Goal: Task Accomplishment & Management: Complete application form

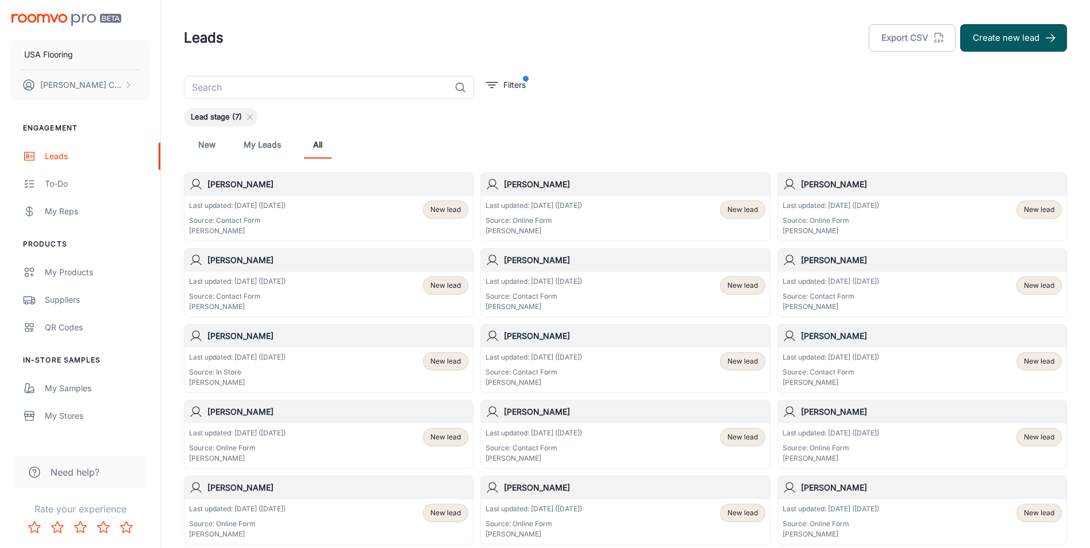
click at [294, 89] on input "text" at bounding box center [317, 87] width 266 height 23
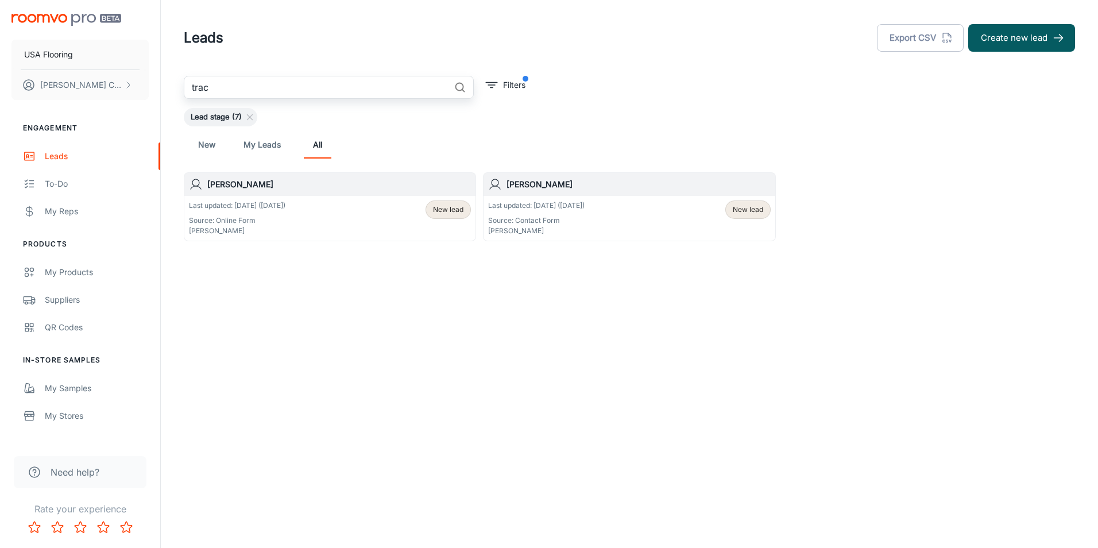
type input "trac"
click at [51, 164] on link "Leads" at bounding box center [80, 156] width 160 height 28
click at [210, 145] on link "New" at bounding box center [207, 145] width 28 height 28
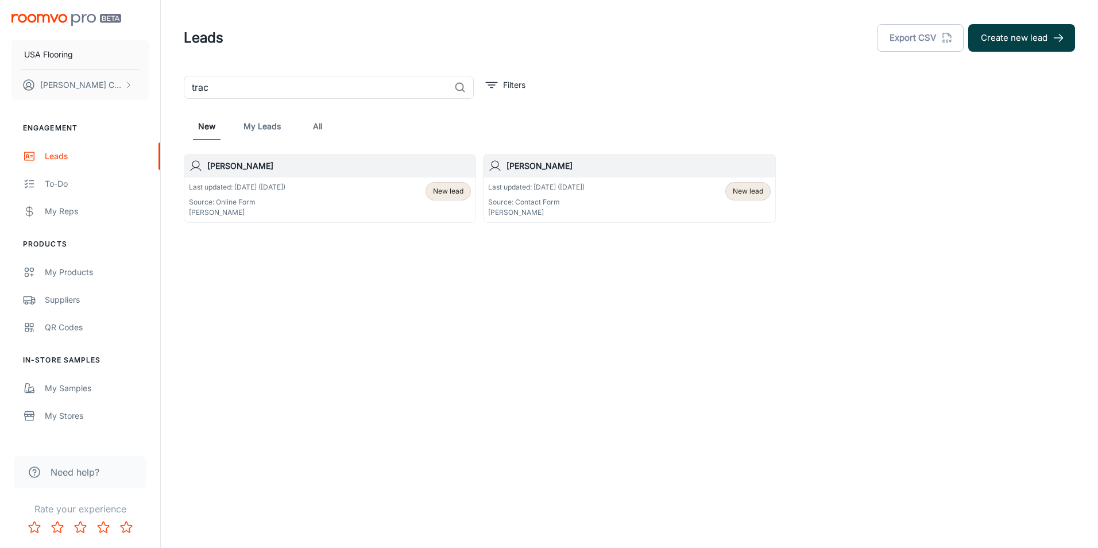
click at [1056, 36] on icon "button" at bounding box center [1058, 38] width 13 height 13
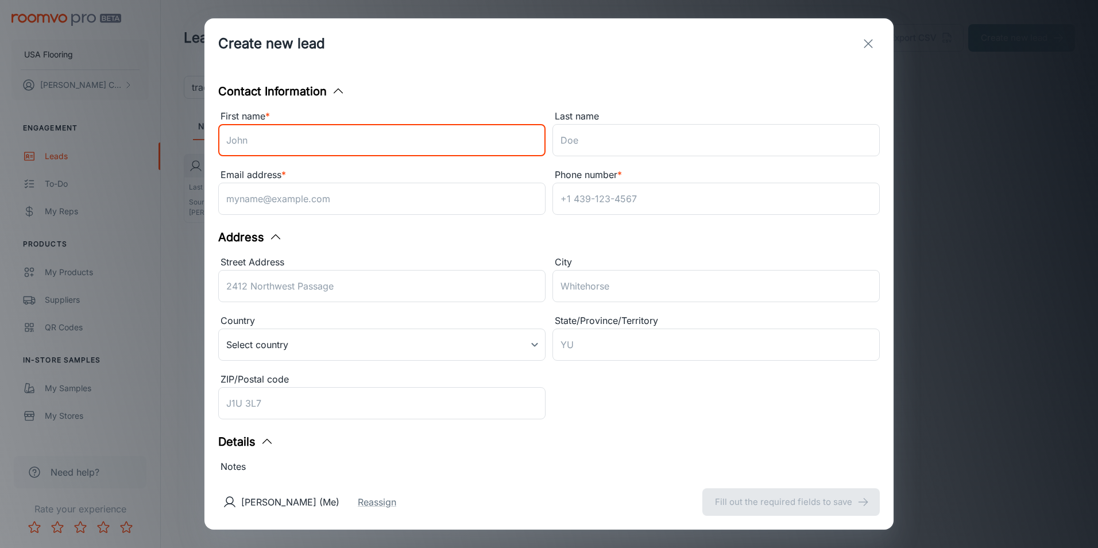
click at [389, 144] on input "First name *" at bounding box center [381, 140] width 327 height 32
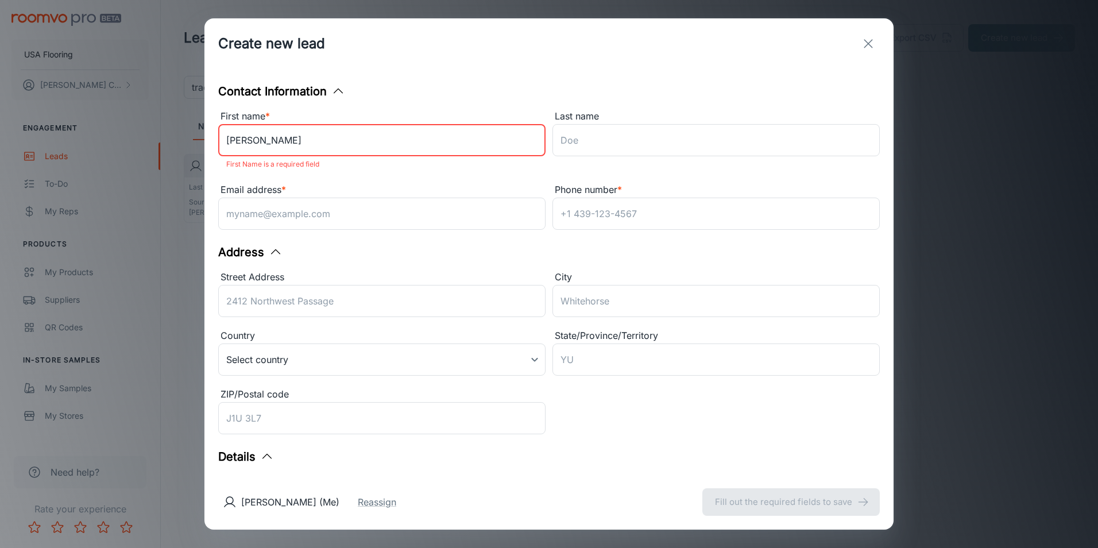
type input "[PERSON_NAME]"
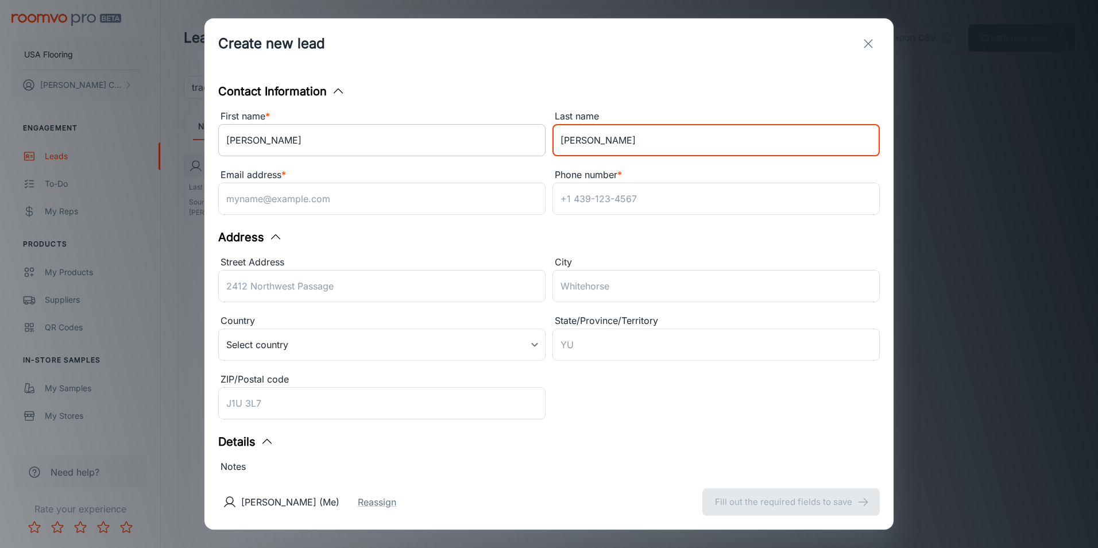
type input "[PERSON_NAME]"
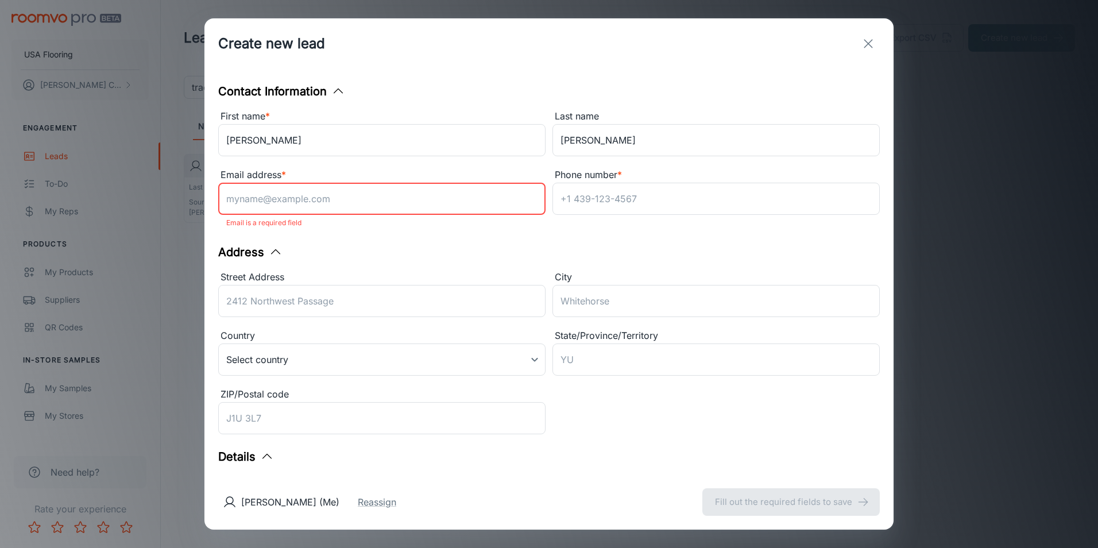
paste input "[EMAIL_ADDRESS][DOMAIN_NAME]"
type input "[EMAIL_ADDRESS][DOMAIN_NAME]"
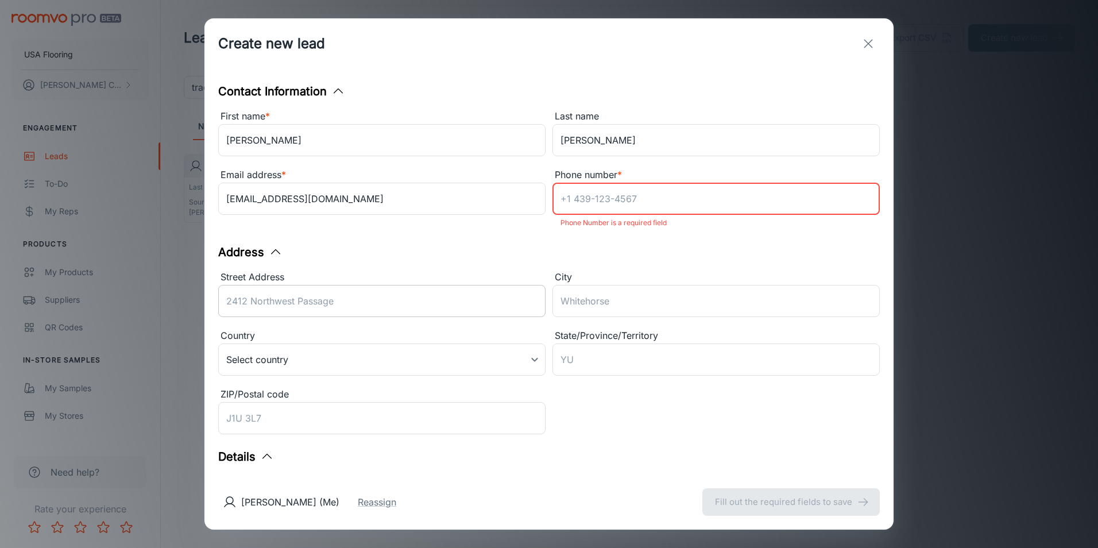
click at [399, 299] on input "Street Address" at bounding box center [381, 301] width 327 height 32
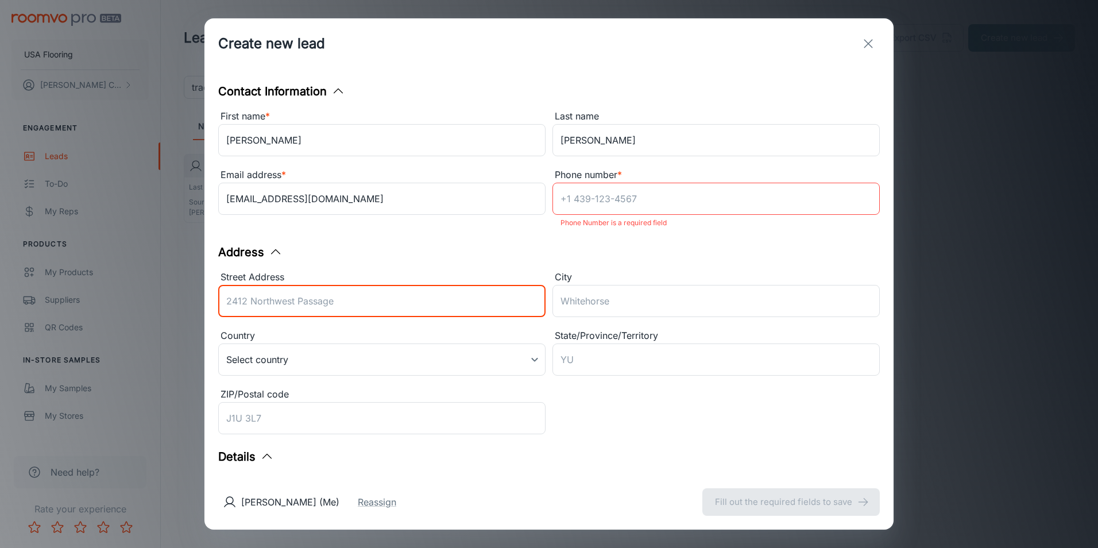
paste input "[STREET_ADDRESS]"
type input "[STREET_ADDRESS]"
click at [644, 196] on input "Phone number *" at bounding box center [716, 199] width 327 height 32
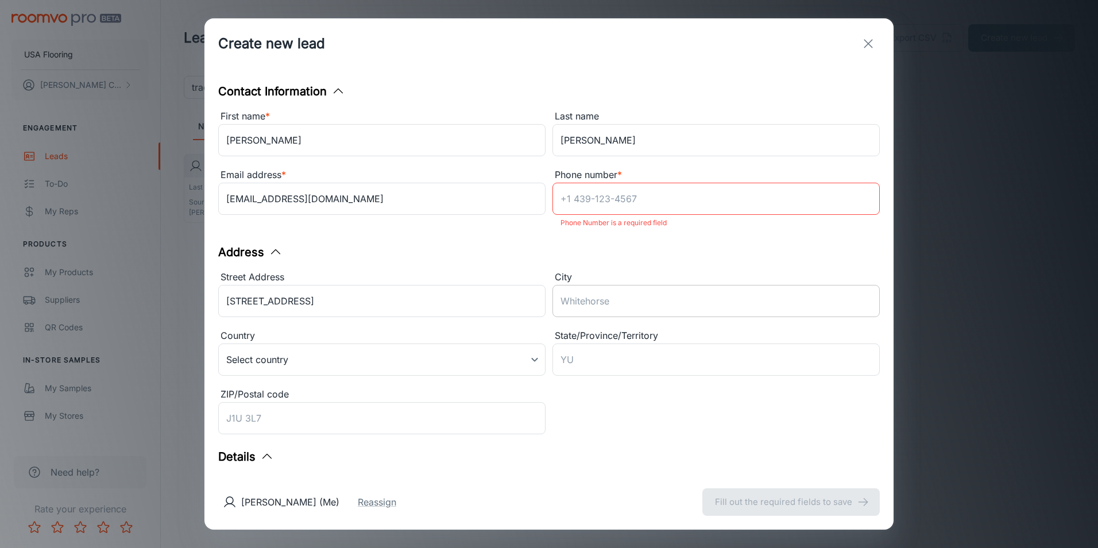
click at [620, 313] on input "City" at bounding box center [716, 301] width 327 height 32
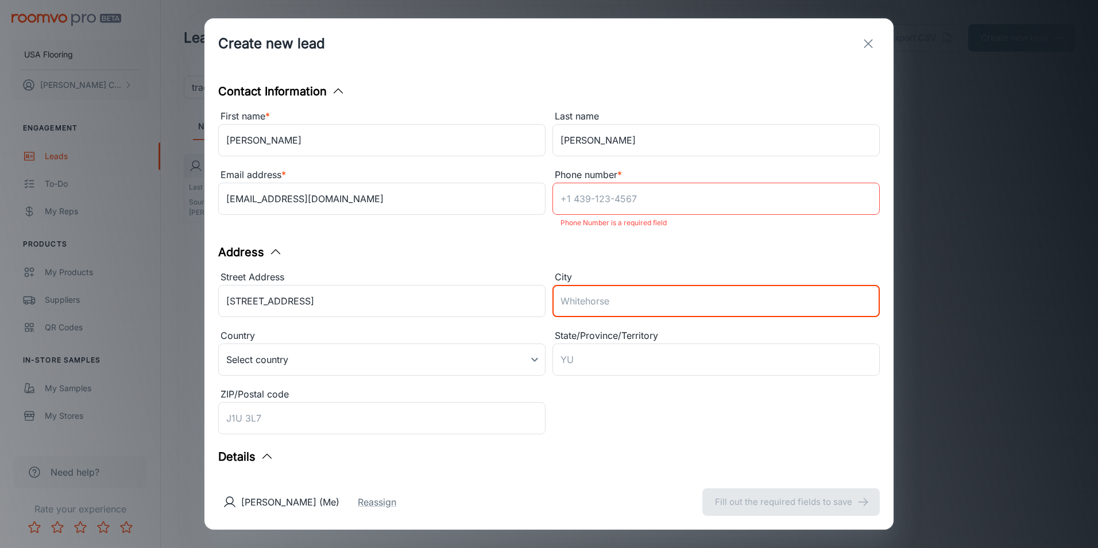
paste input "Wake Forest"
type input "Wake Forest"
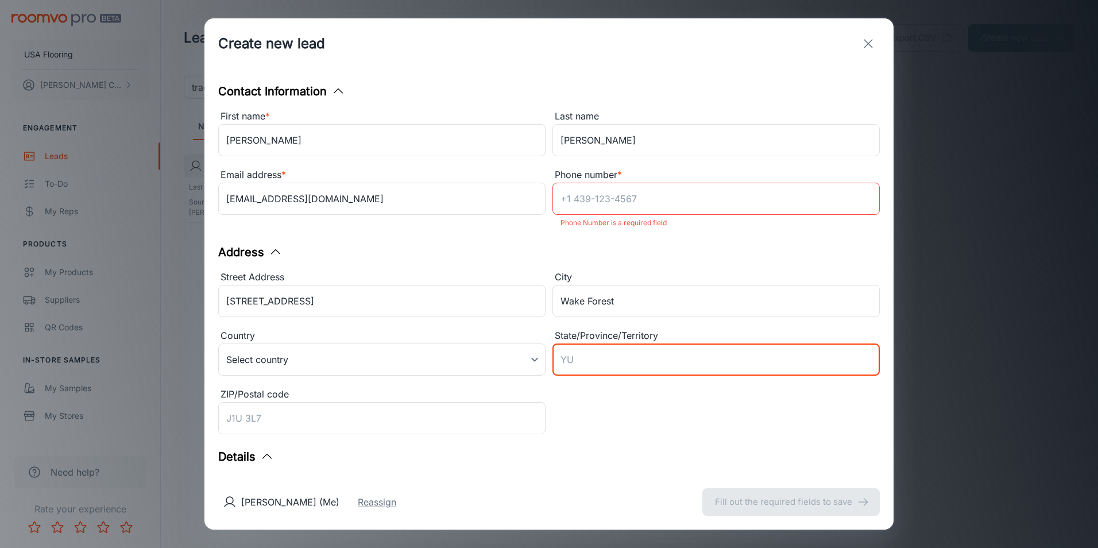
click at [661, 354] on input "State/Province/Territory" at bounding box center [716, 359] width 327 height 32
type input "NC"
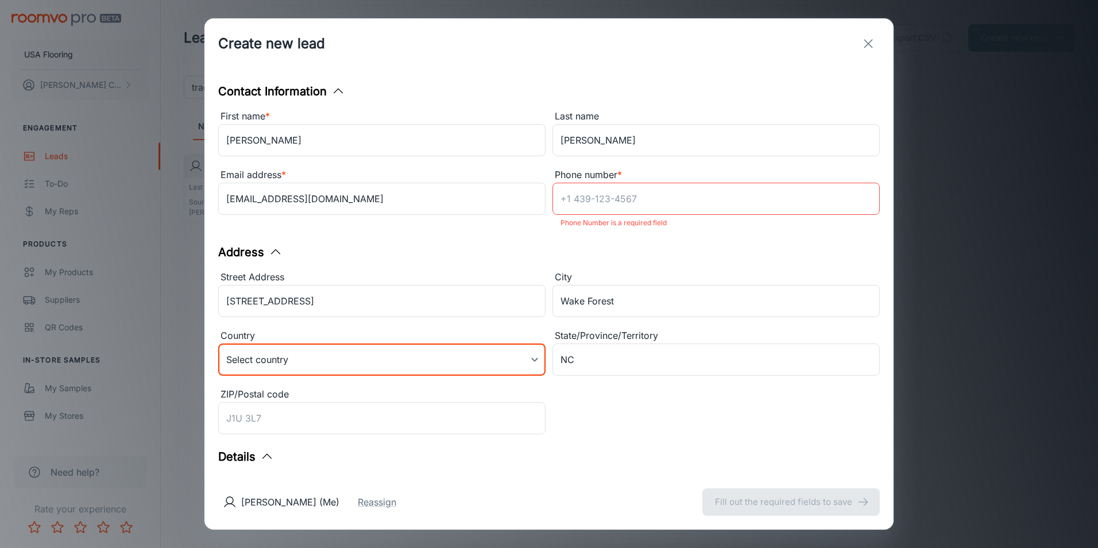
click at [368, 368] on body "USA Flooring [PERSON_NAME] Engagement Leads To-do My Reps Products My Products …" at bounding box center [549, 274] width 1098 height 548
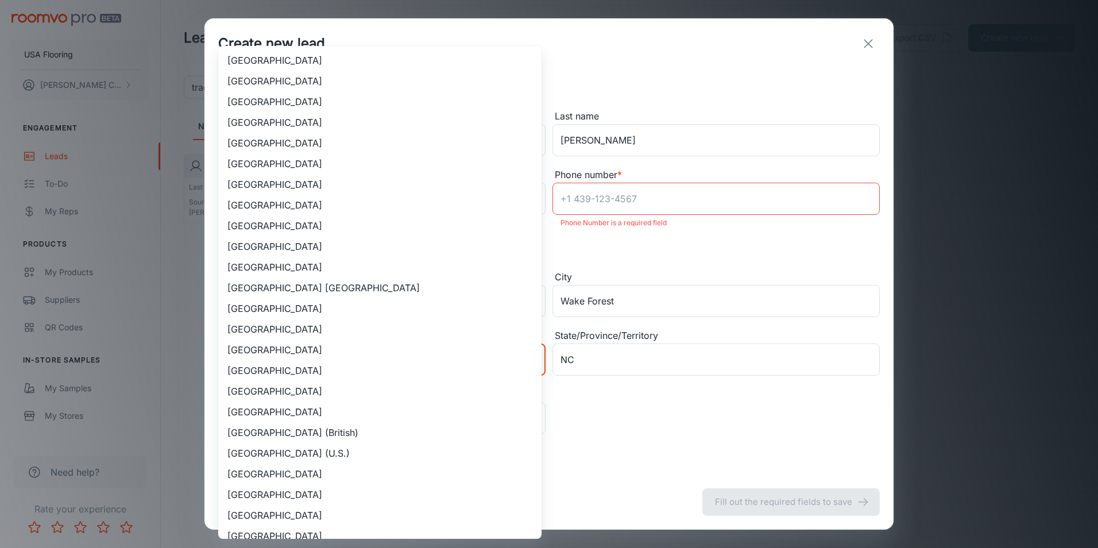
scroll to position [4727, 0]
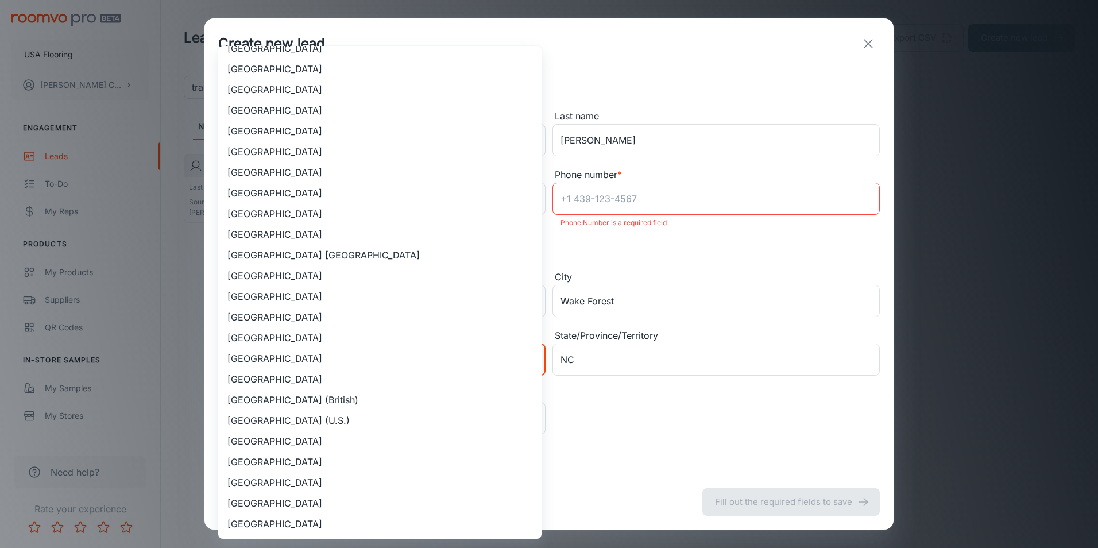
click at [322, 283] on li "[GEOGRAPHIC_DATA]" at bounding box center [379, 275] width 323 height 21
type input "US"
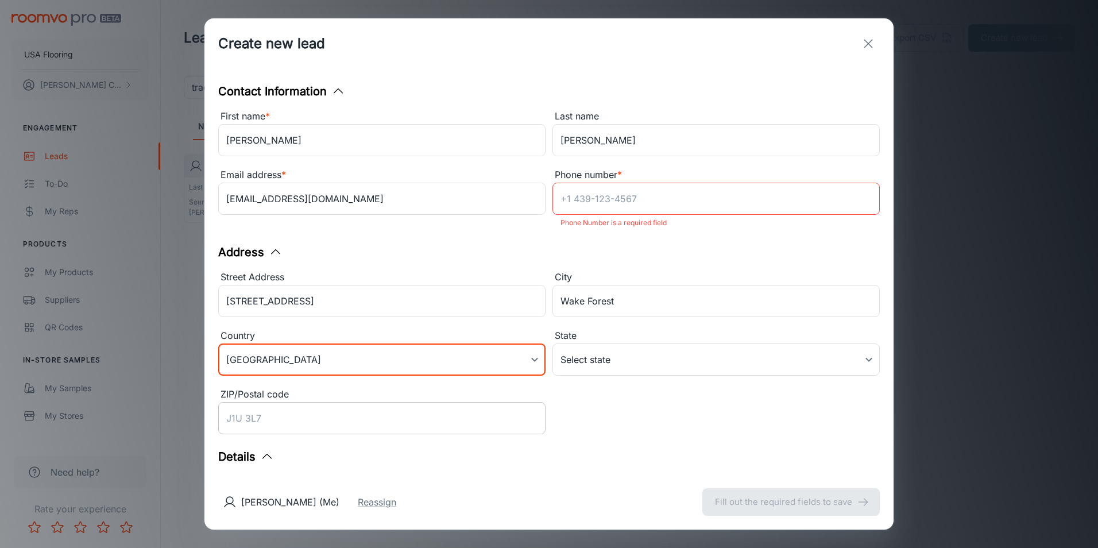
click at [382, 411] on div "ZIP/Postal code ​" at bounding box center [381, 413] width 327 height 52
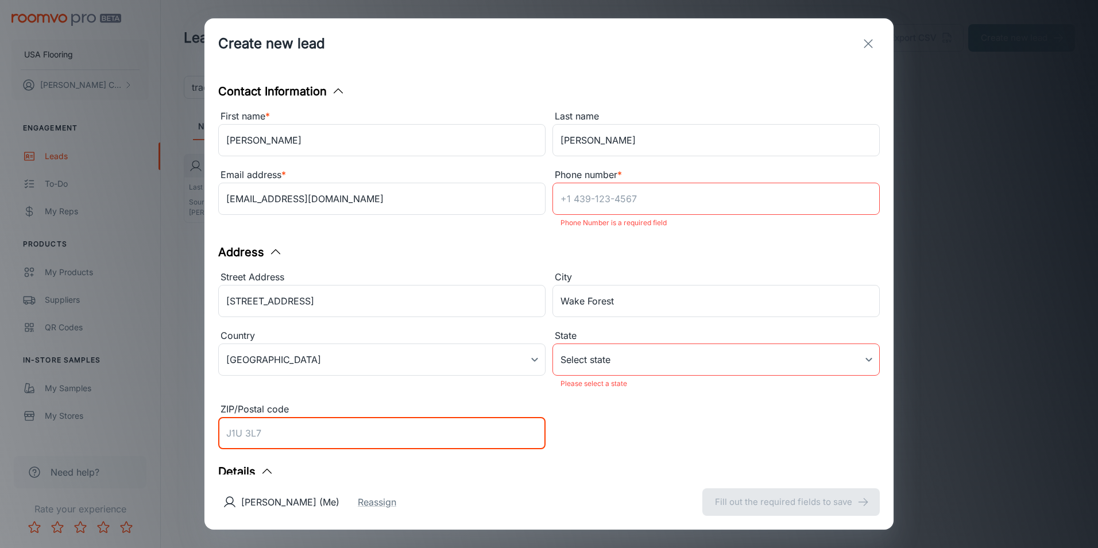
paste input "27587"
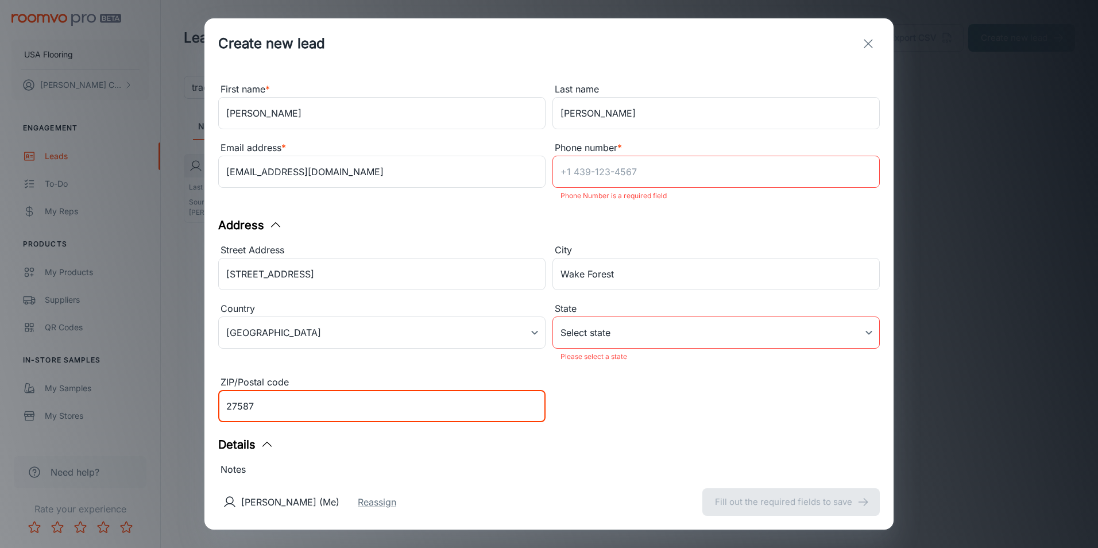
scroll to position [188, 0]
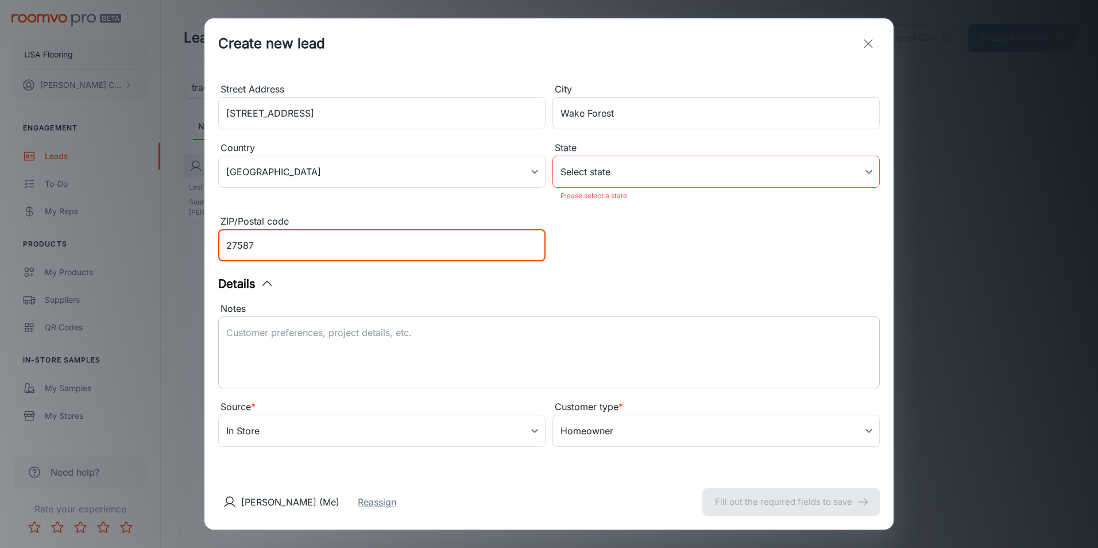
type input "27587"
click at [334, 345] on textarea "Notes" at bounding box center [549, 352] width 646 height 53
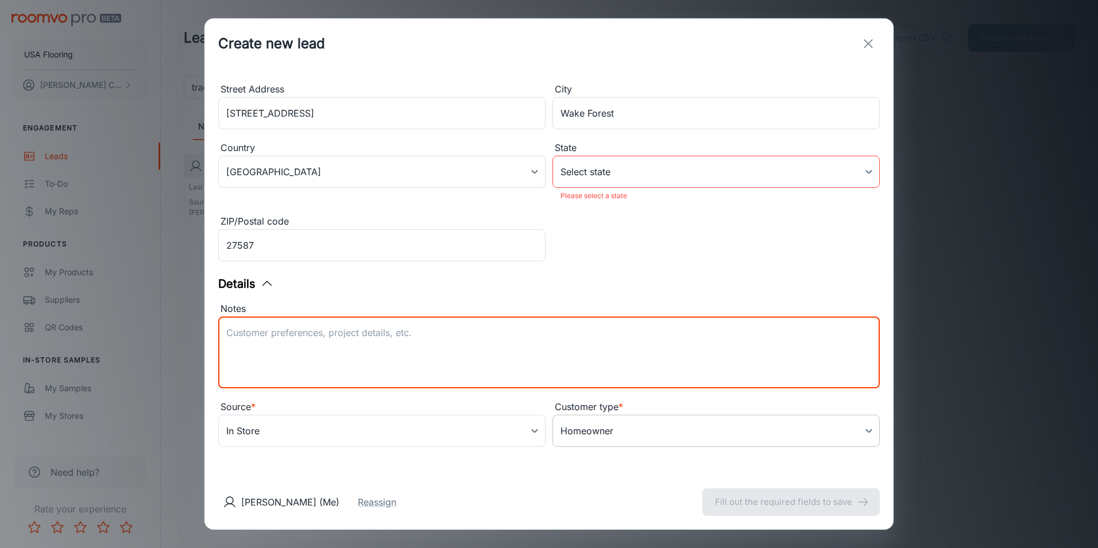
paste textarea "Samples purchased: DISTINCTION PLUS - FRENCH OAK 2045V_00257, ALLEGIANCE + ACC …"
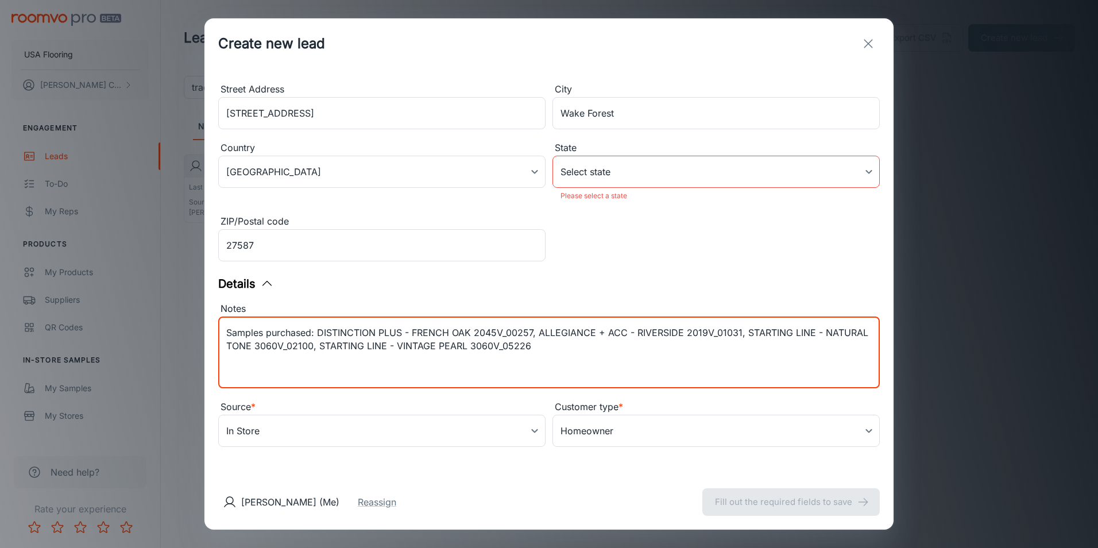
type textarea "Samples purchased: DISTINCTION PLUS - FRENCH OAK 2045V_00257, ALLEGIANCE + ACC …"
click at [316, 399] on div "Source * In Store in_store ​" at bounding box center [378, 422] width 334 height 59
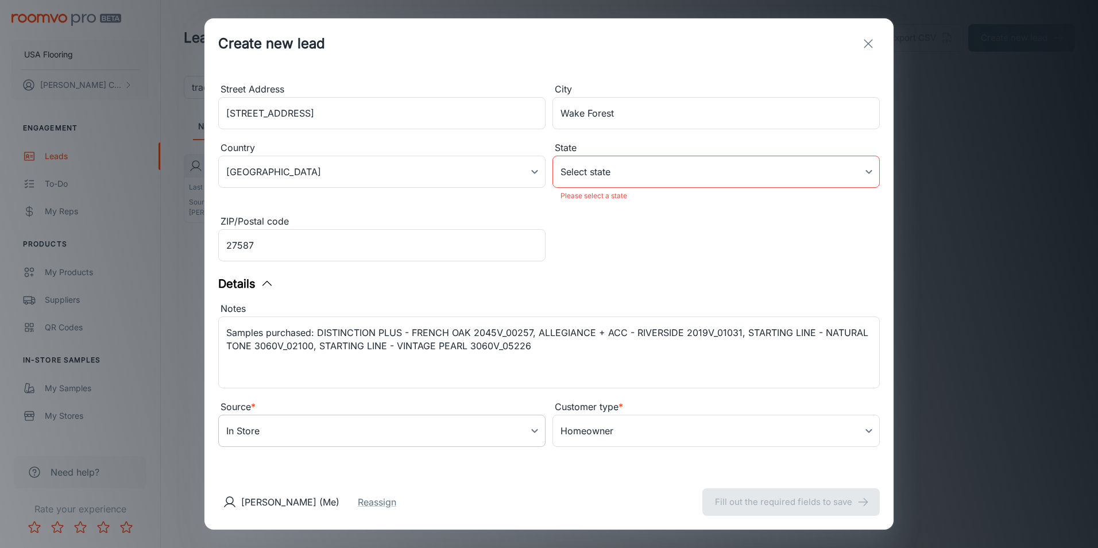
click at [329, 416] on body "USA Flooring [PERSON_NAME] Engagement Leads To-do My Reps Products My Products …" at bounding box center [549, 274] width 1098 height 548
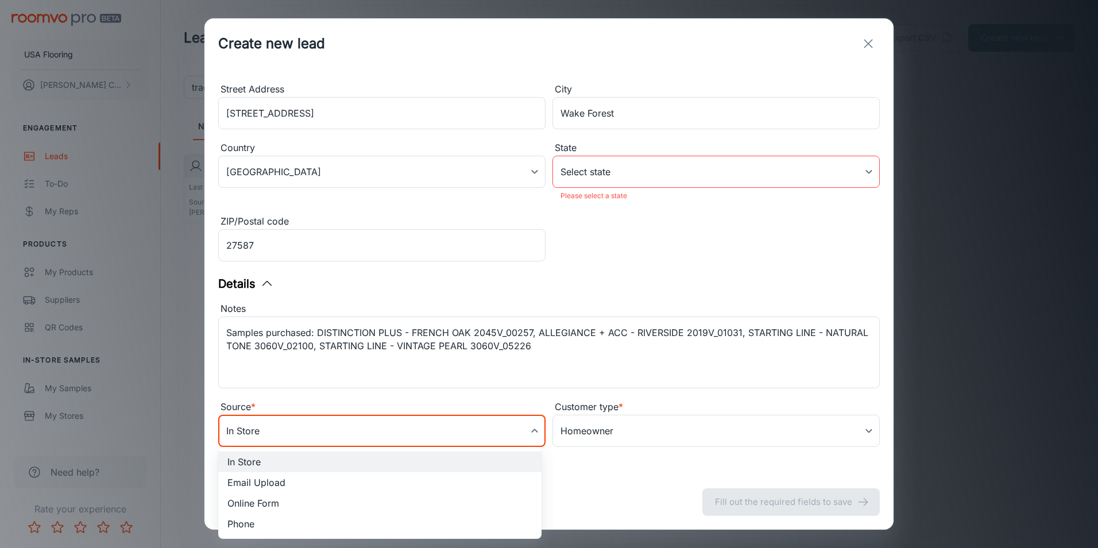
click at [287, 482] on li "Email Upload" at bounding box center [379, 482] width 323 height 21
type input "email_upload"
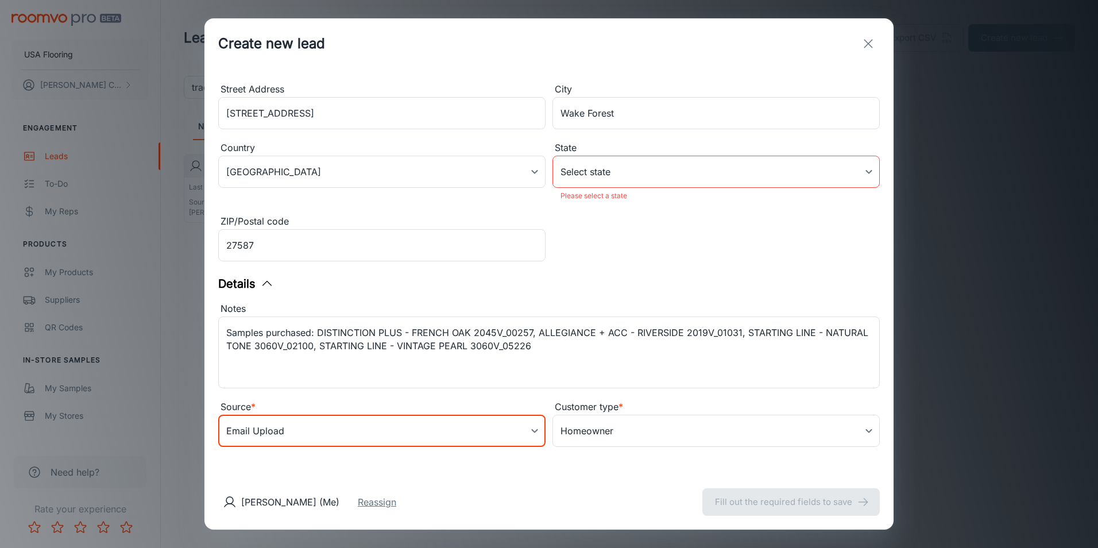
click at [358, 505] on button "Reassign" at bounding box center [377, 502] width 38 height 14
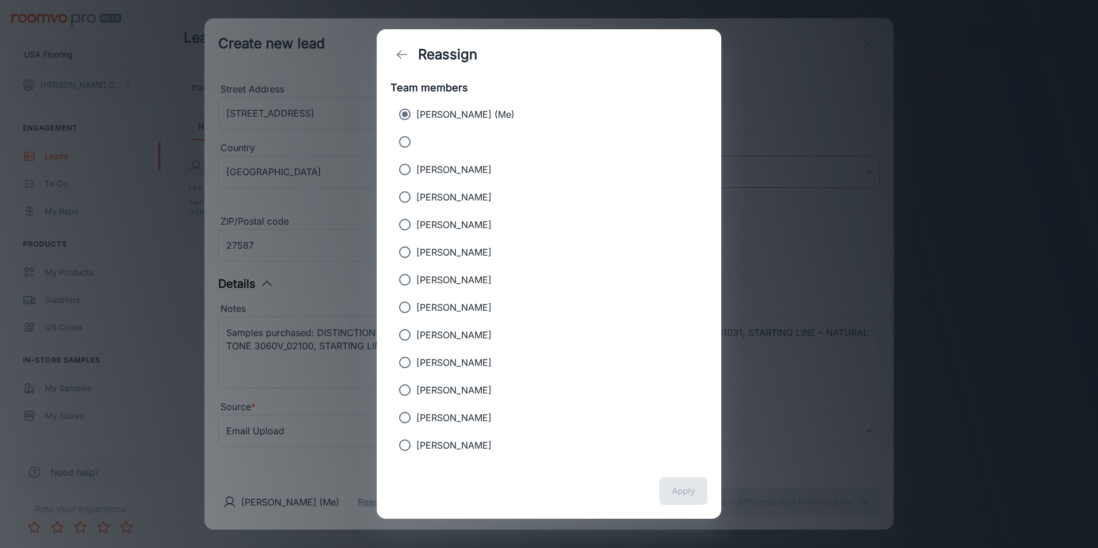
click at [810, 401] on div "Reassign Team members [PERSON_NAME] (Me) [PERSON_NAME] [PERSON_NAME] [PERSON_NA…" at bounding box center [549, 274] width 1098 height 548
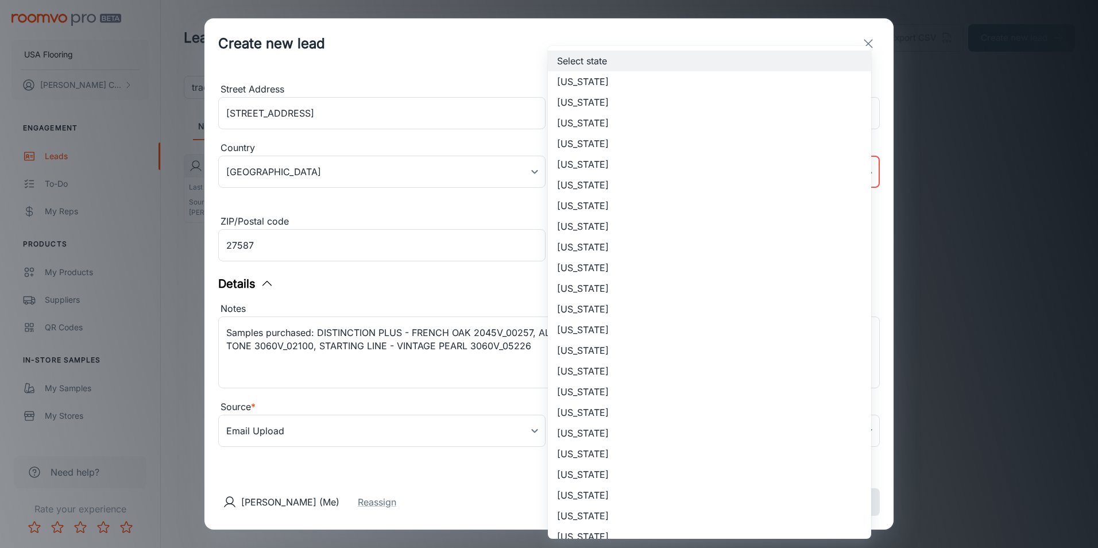
drag, startPoint x: 711, startPoint y: 177, endPoint x: 711, endPoint y: 169, distance: 8.1
click at [711, 172] on body "USA Flooring [PERSON_NAME] Engagement Leads To-do My Reps Products My Products …" at bounding box center [549, 274] width 1098 height 548
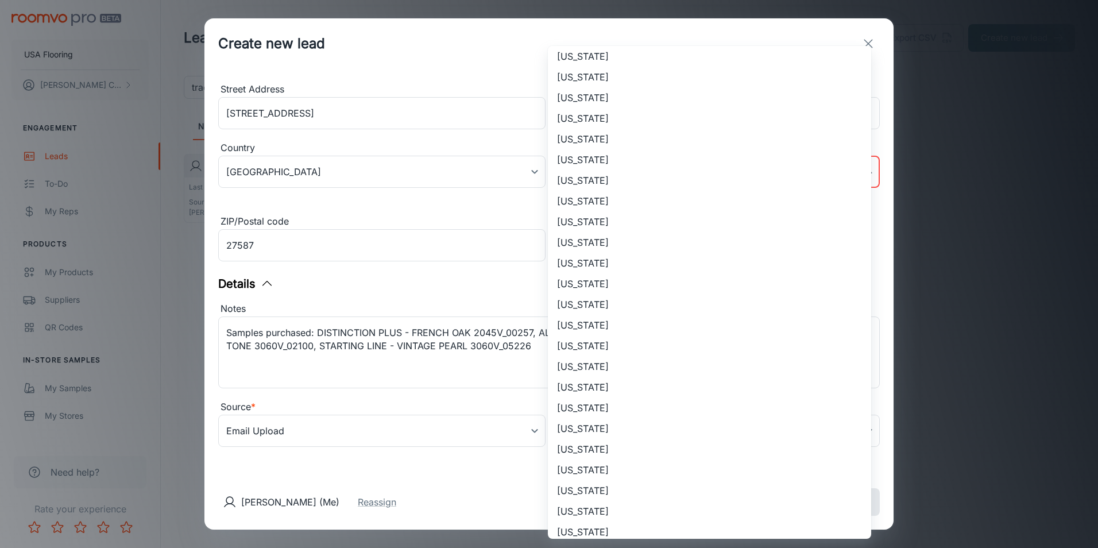
scroll to position [592, 0]
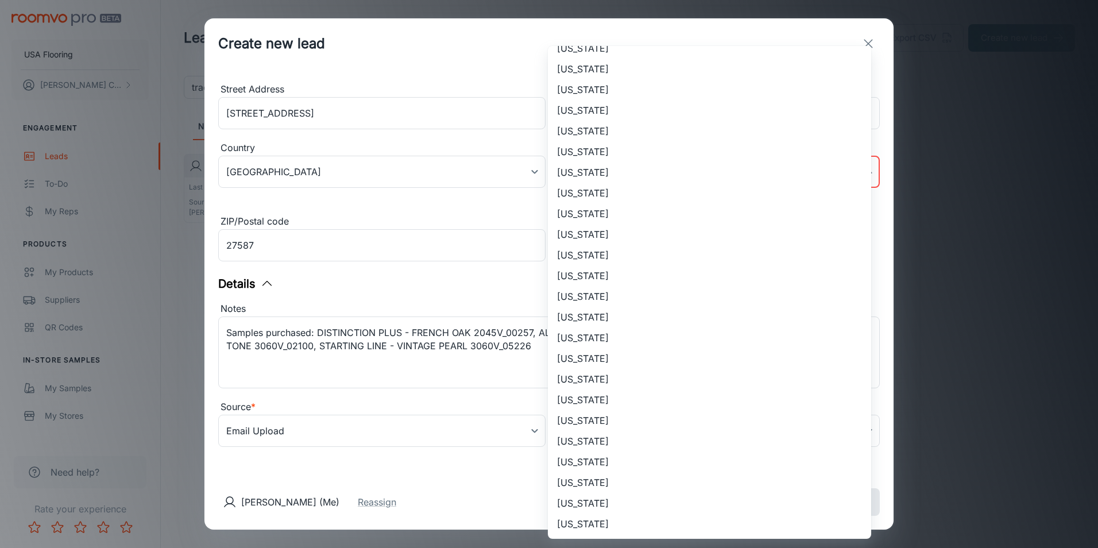
click at [671, 176] on li "[US_STATE]" at bounding box center [709, 172] width 323 height 21
type input "[US_STATE]"
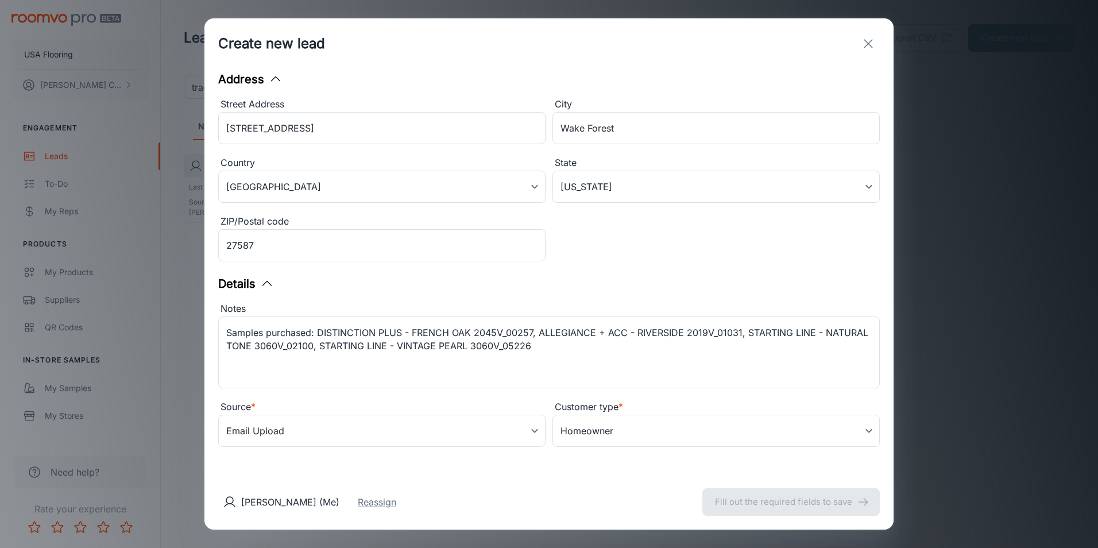
click at [760, 276] on div "Details" at bounding box center [549, 283] width 662 height 17
click at [650, 428] on body "USA Flooring [PERSON_NAME] Engagement Leads To-do My Reps Products My Products …" at bounding box center [549, 274] width 1098 height 548
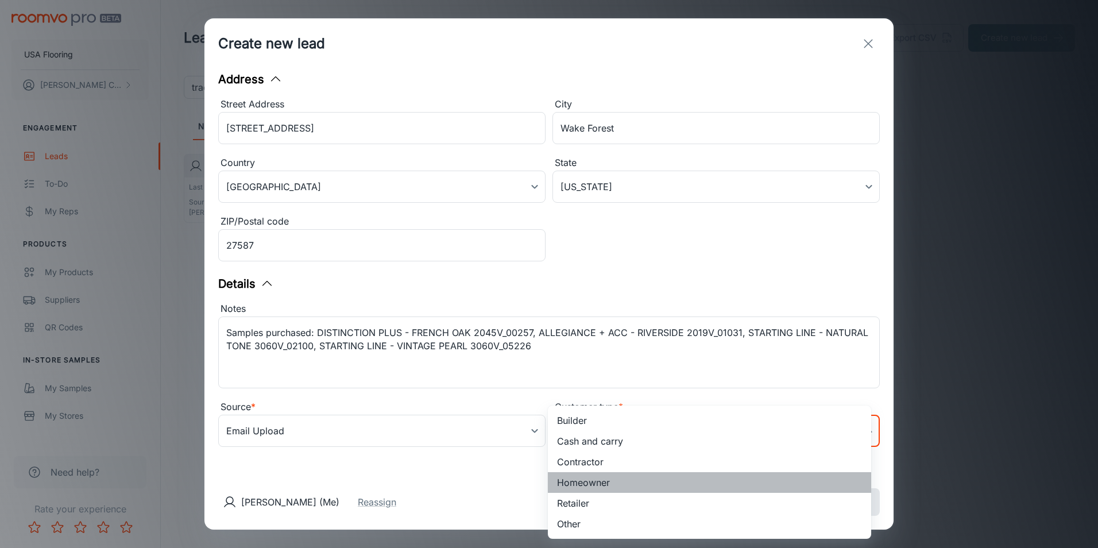
click at [620, 484] on li "Homeowner" at bounding box center [709, 482] width 323 height 21
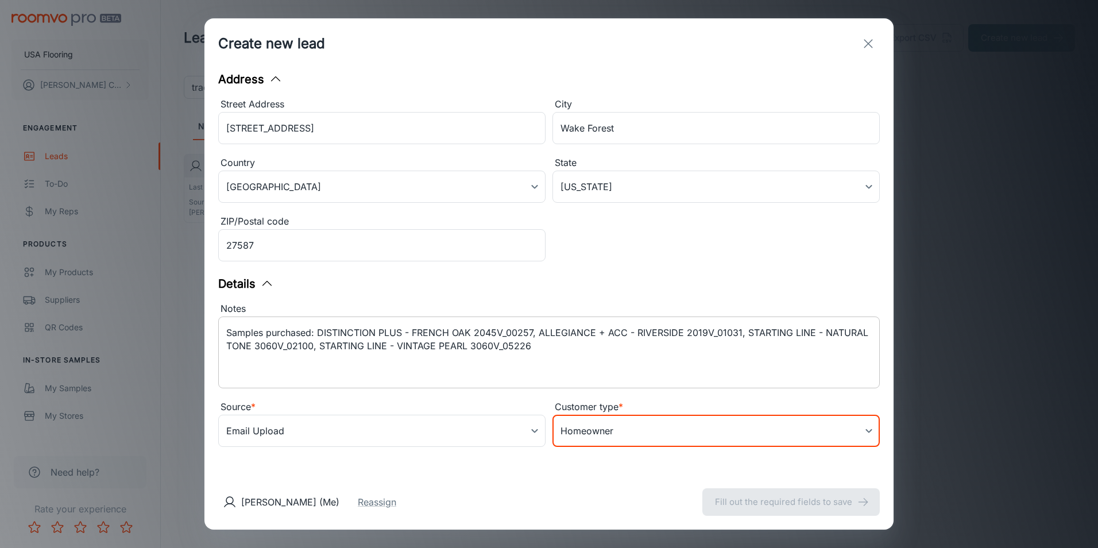
click at [704, 321] on div "Samples purchased: DISTINCTION PLUS - FRENCH OAK 2045V_00257, ALLEGIANCE + ACC …" at bounding box center [549, 352] width 662 height 72
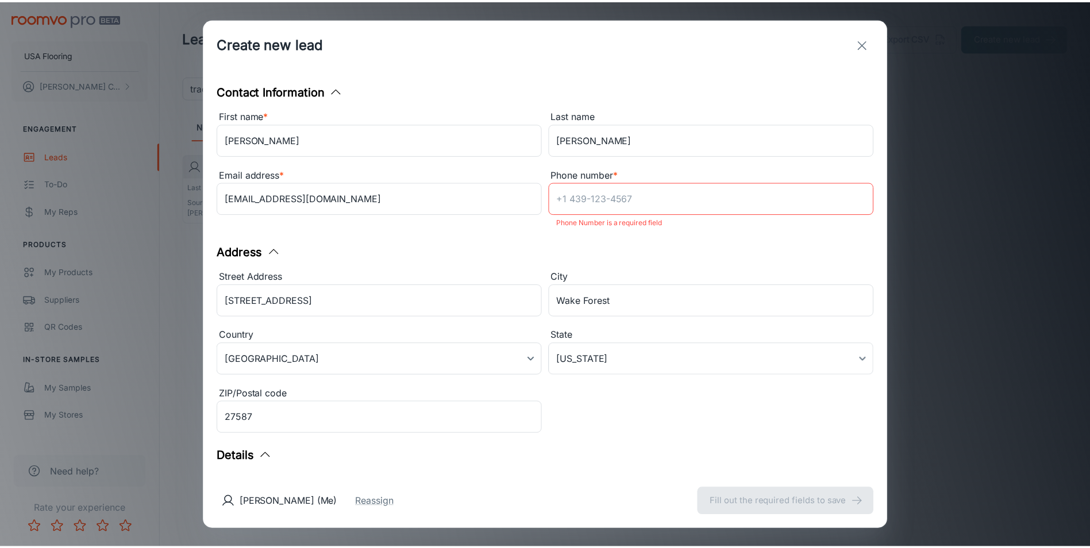
scroll to position [0, 0]
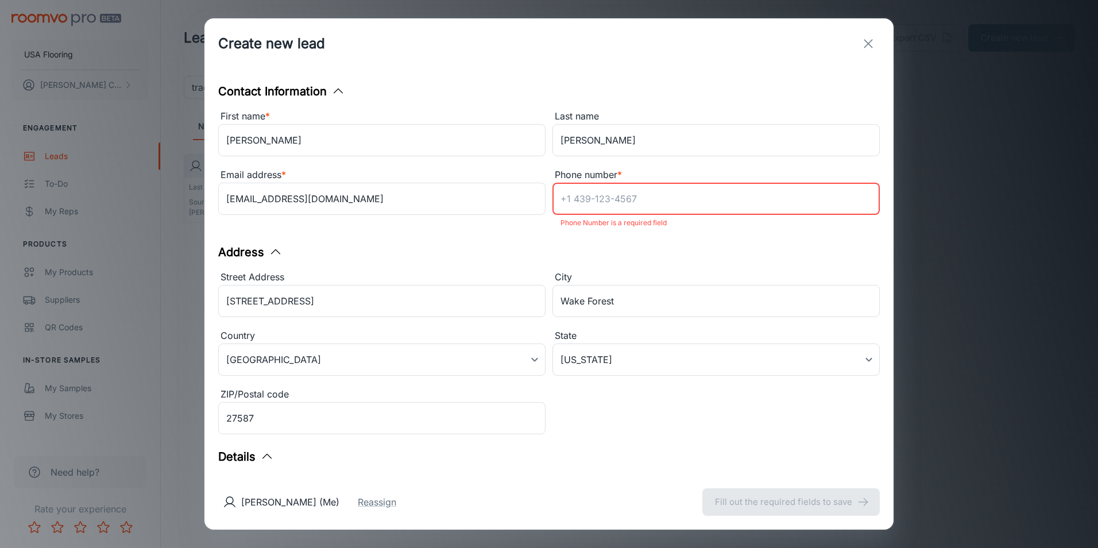
click at [691, 203] on input "Phone number *" at bounding box center [716, 199] width 327 height 32
click at [669, 473] on div "Notes Samples purchased: DISTINCTION PLUS - FRENCH OAK 2045V_00257, ALLEGIANCE …" at bounding box center [545, 517] width 669 height 98
click at [648, 206] on input "Phone number *" at bounding box center [716, 199] width 327 height 32
type input "9999989999"
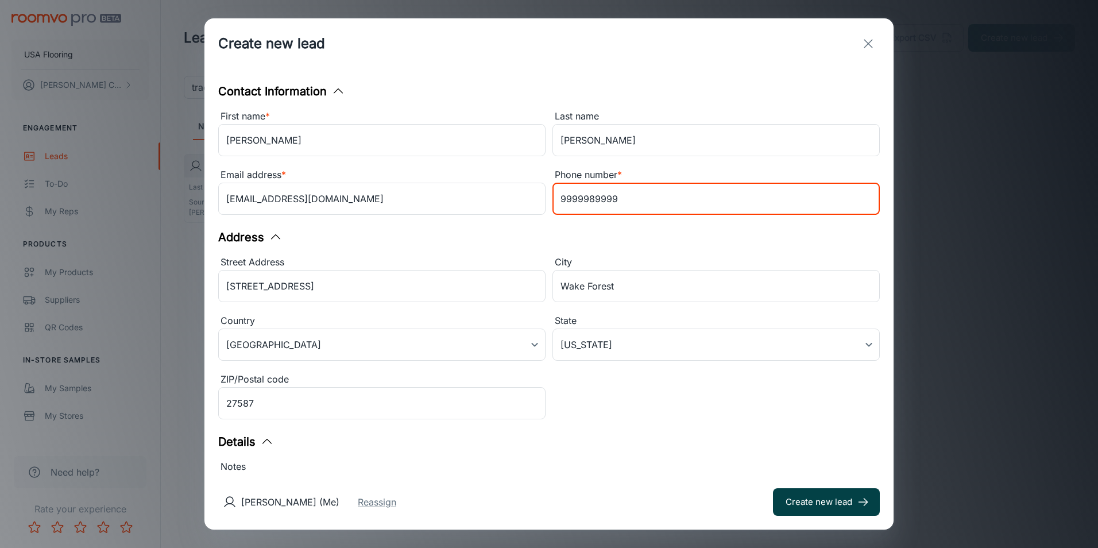
click at [821, 501] on button "Create new lead" at bounding box center [826, 502] width 107 height 28
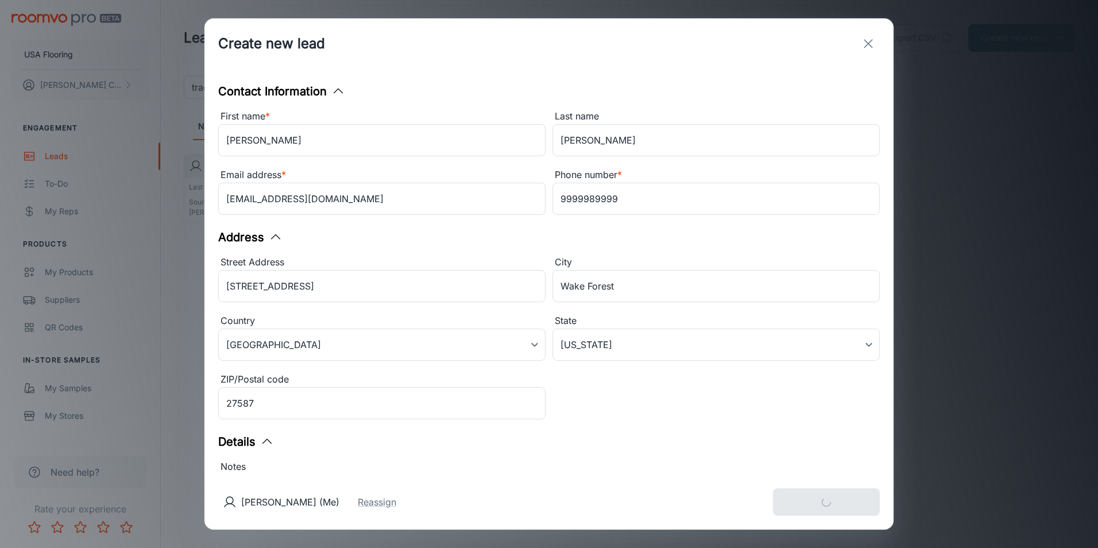
type input "in_store"
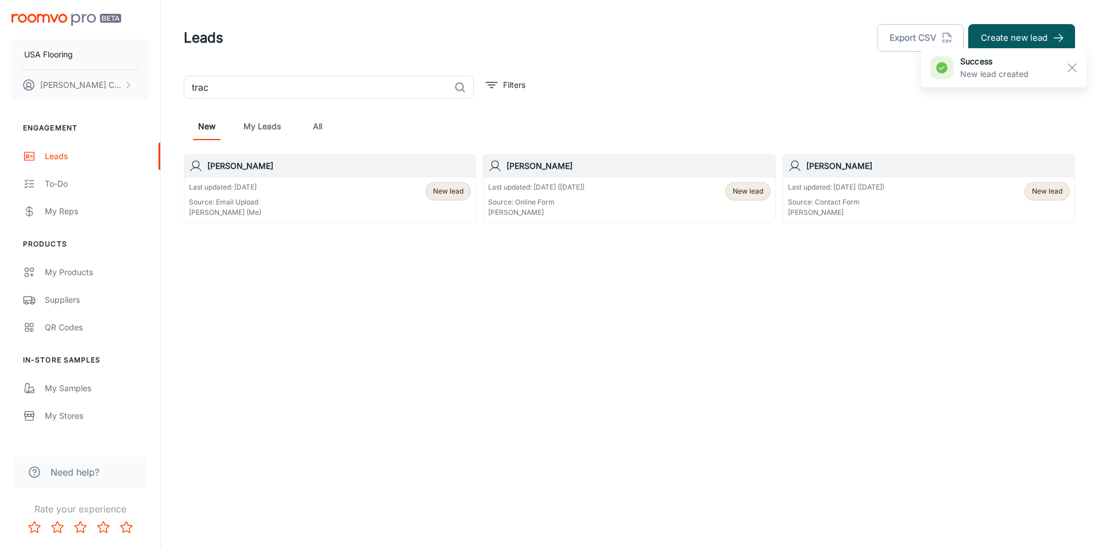
click at [452, 192] on span "New lead" at bounding box center [448, 191] width 30 height 10
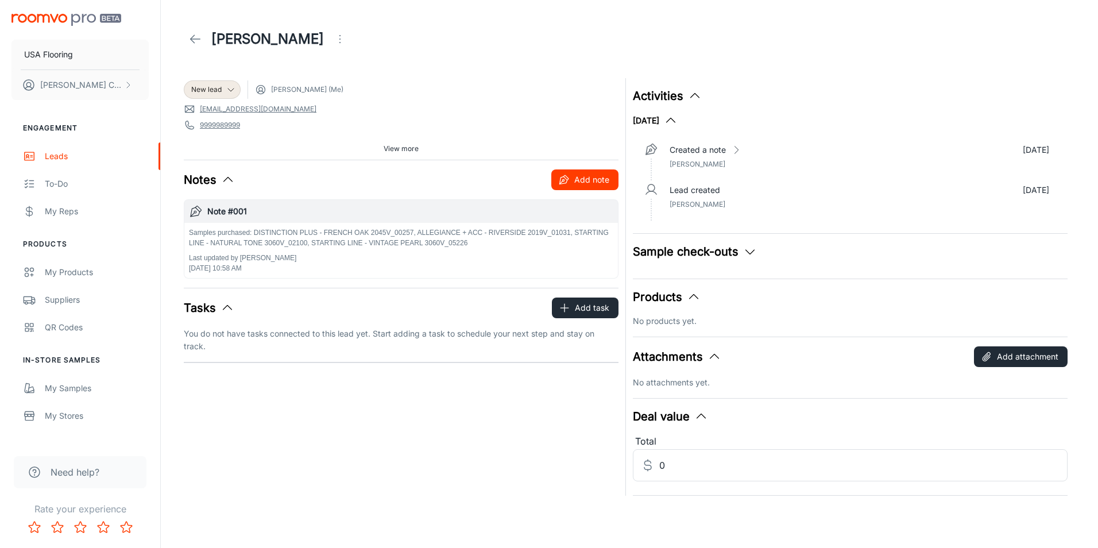
click at [590, 183] on button "Add note" at bounding box center [584, 179] width 67 height 21
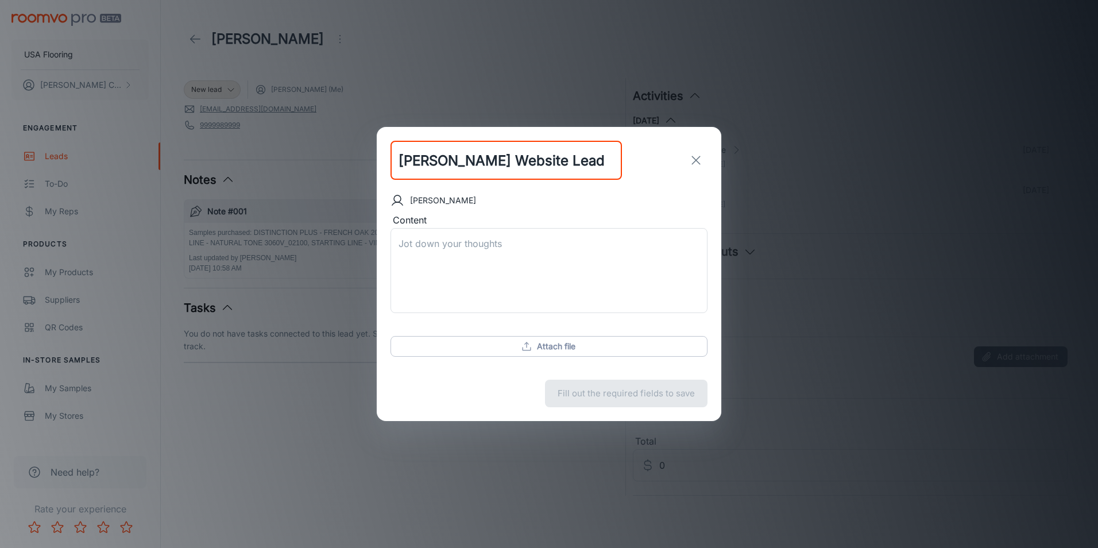
type input "[PERSON_NAME] Website Lead"
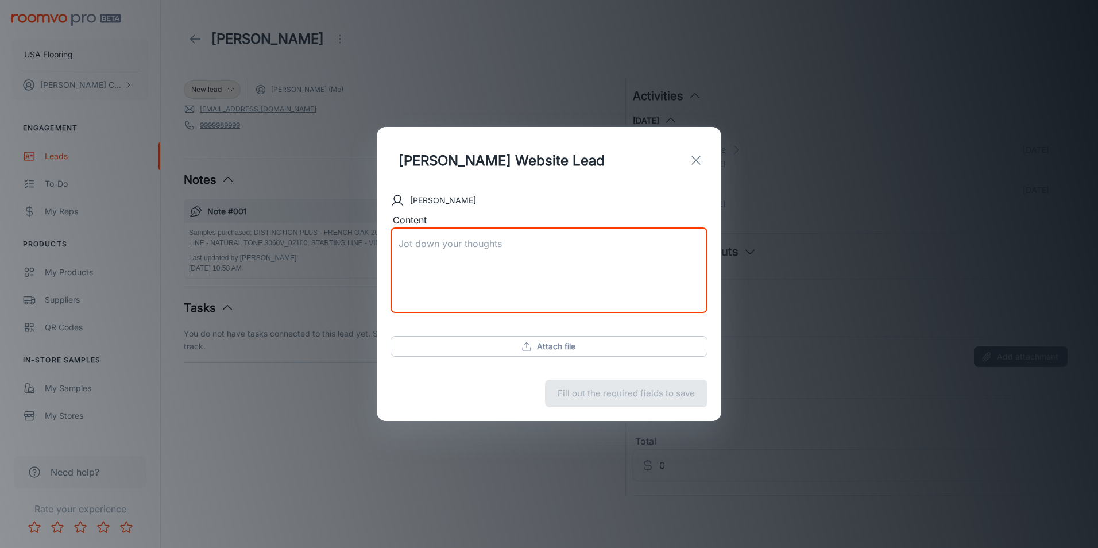
click at [557, 235] on div "x ​" at bounding box center [549, 270] width 317 height 85
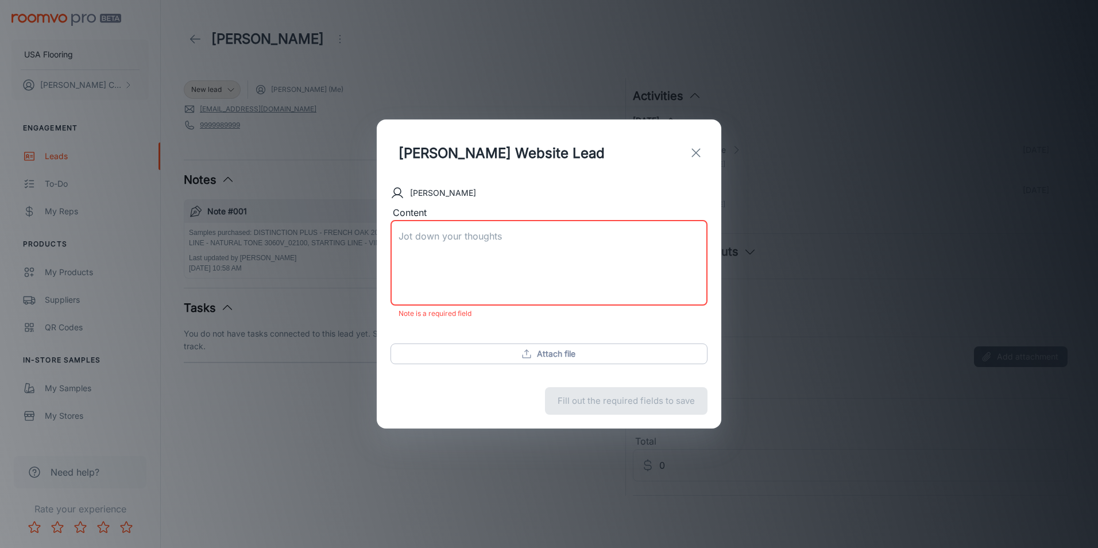
click at [589, 276] on textarea "Content" at bounding box center [549, 263] width 301 height 66
click at [698, 161] on button "exit" at bounding box center [696, 152] width 23 height 23
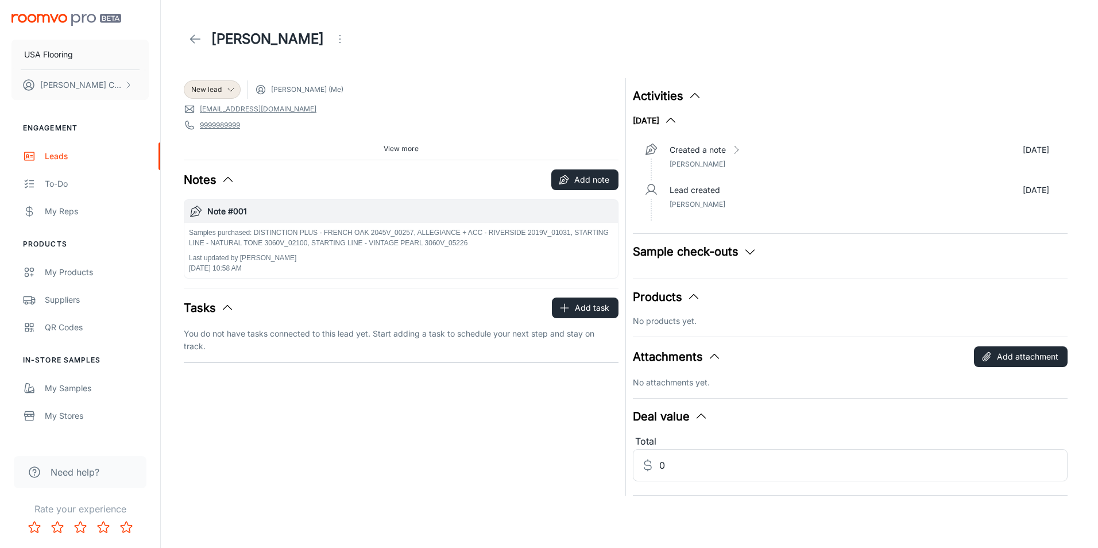
click at [484, 239] on p "Samples purchased: DISTINCTION PLUS - FRENCH OAK 2045V_00257, ALLEGIANCE + ACC …" at bounding box center [401, 237] width 424 height 21
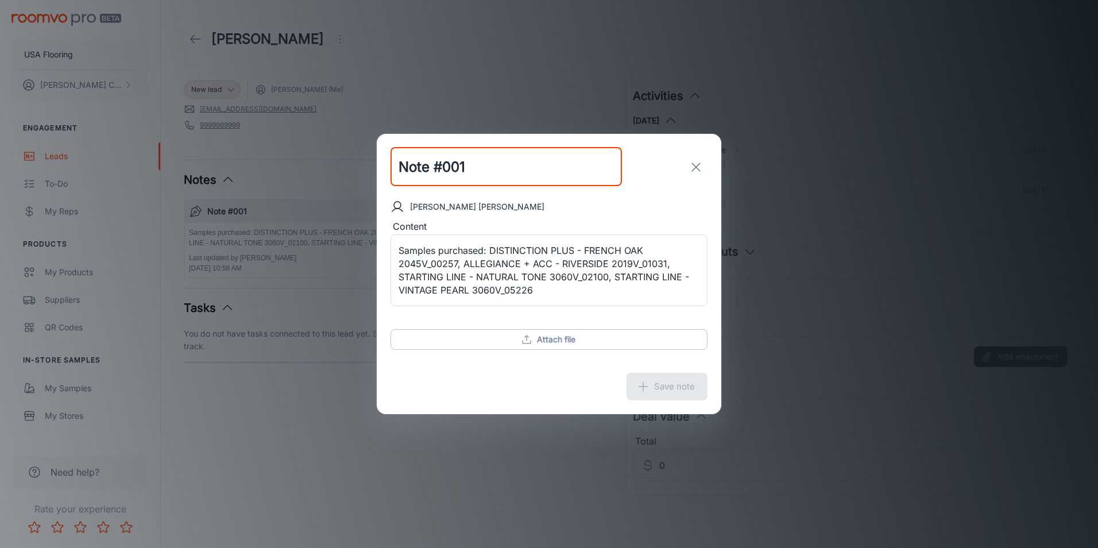
click at [693, 172] on icon "exit" at bounding box center [696, 167] width 14 height 14
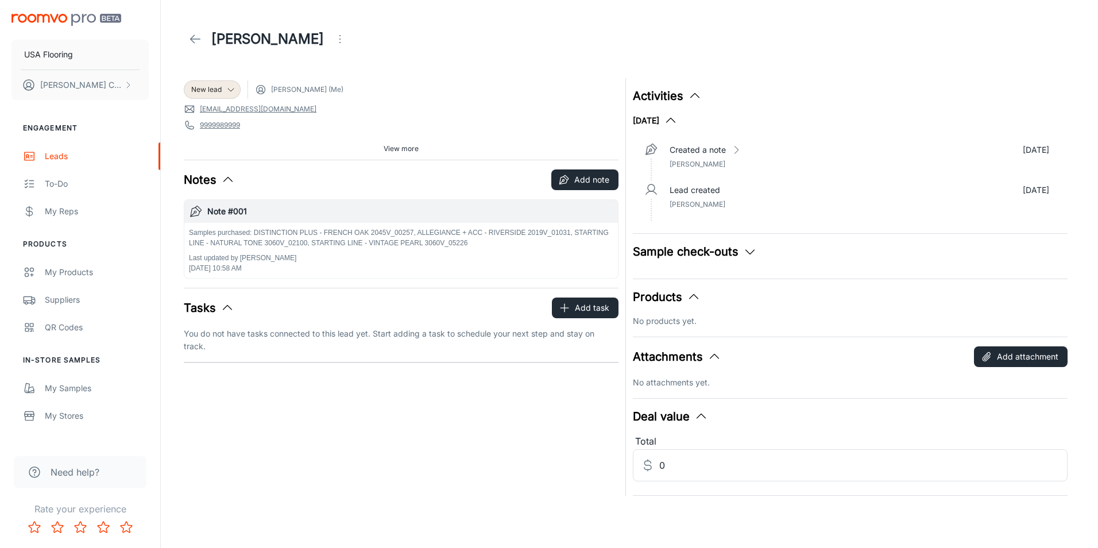
click at [248, 215] on h6 "Note #001" at bounding box center [410, 211] width 406 height 13
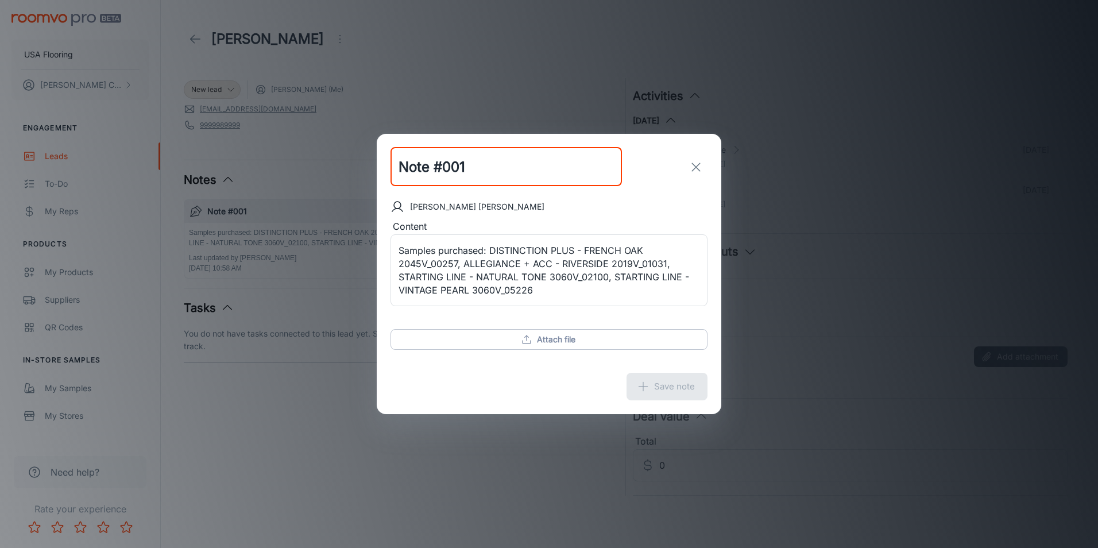
drag, startPoint x: 478, startPoint y: 176, endPoint x: 306, endPoint y: 180, distance: 171.8
click at [306, 180] on div "Note #001 ​ [PERSON_NAME] Content Samples purchased: DISTINCTION PLUS - FRENCH …" at bounding box center [549, 274] width 1098 height 548
type input "W"
type input "[PERSON_NAME] Website Lead"
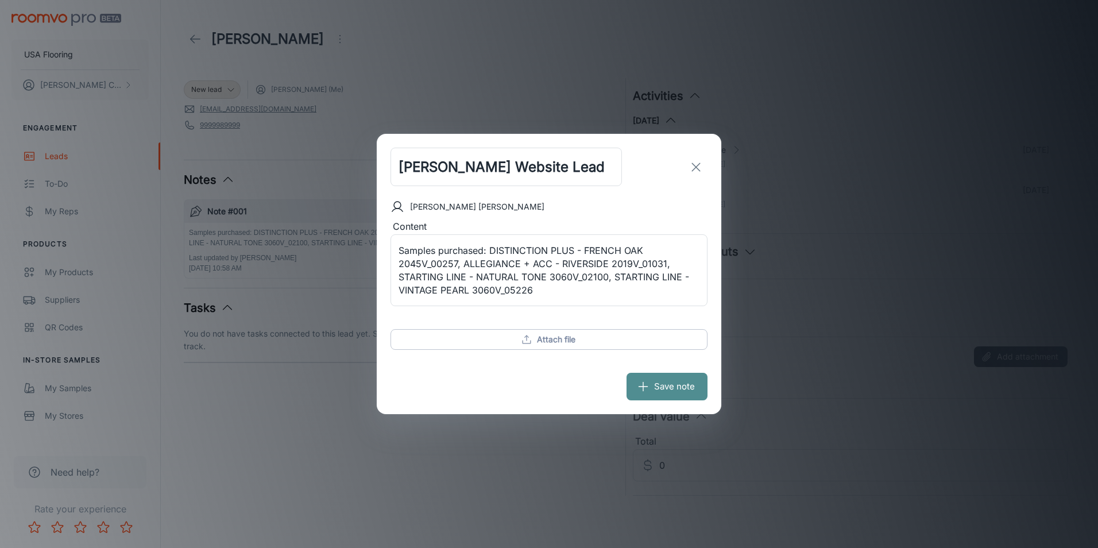
click at [675, 380] on button "Save note" at bounding box center [667, 387] width 81 height 28
